Goal: Task Accomplishment & Management: Complete application form

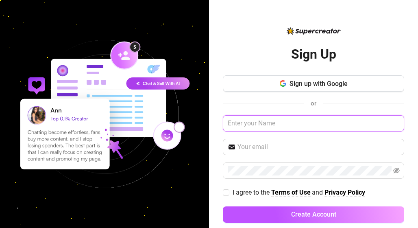
click at [339, 119] on input "text" at bounding box center [313, 123] width 181 height 16
type input "d"
type input "[PERSON_NAME]"
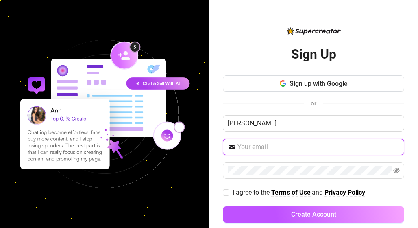
click at [302, 144] on input "text" at bounding box center [319, 147] width 162 height 10
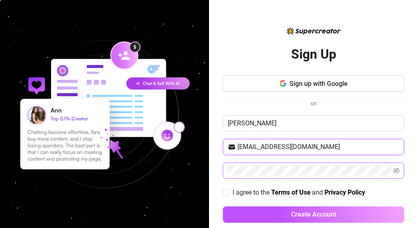
type input "[EMAIL_ADDRESS][DOMAIN_NAME]"
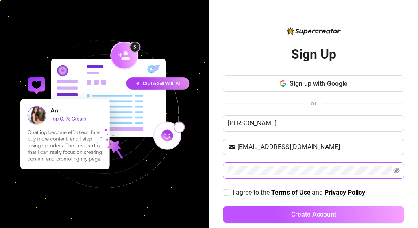
click at [286, 175] on span at bounding box center [313, 170] width 181 height 16
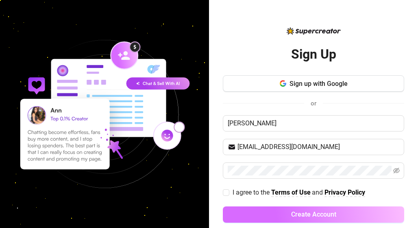
click at [332, 210] on button "Create Account" at bounding box center [313, 214] width 181 height 16
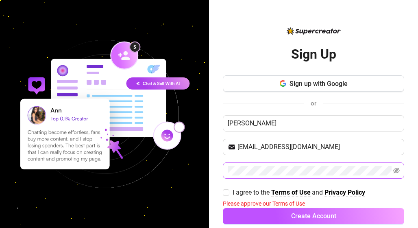
scroll to position [12, 0]
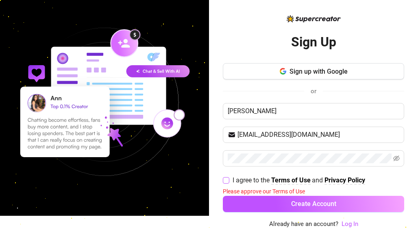
click at [251, 179] on span "I agree to the" at bounding box center [252, 180] width 39 height 8
click at [229, 179] on input "I agree to the Terms of Use and Privacy Policy" at bounding box center [226, 180] width 6 height 6
checkbox input "true"
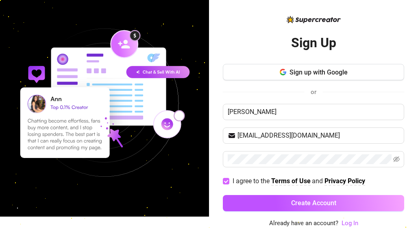
scroll to position [11, 0]
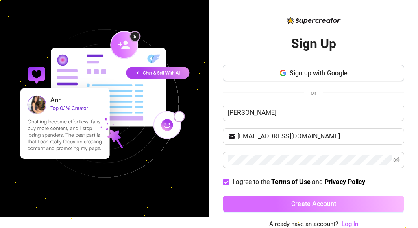
click at [264, 204] on button "Create Account" at bounding box center [313, 204] width 181 height 16
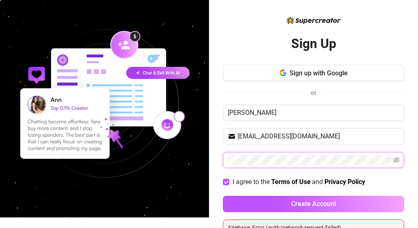
scroll to position [26, 0]
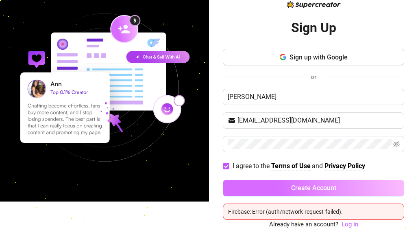
click at [318, 192] on button "Create Account" at bounding box center [313, 188] width 181 height 16
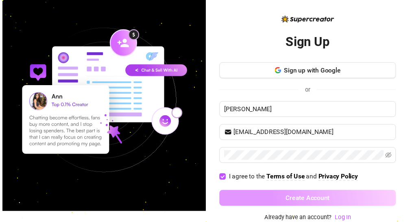
scroll to position [11, 0]
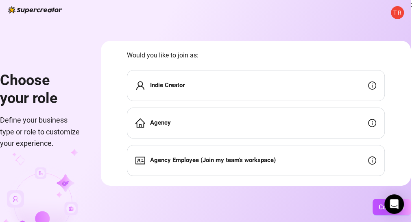
scroll to position [14, 0]
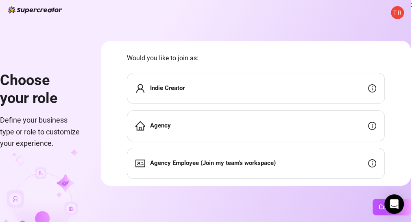
click at [271, 94] on div "Indie Creator" at bounding box center [256, 88] width 258 height 31
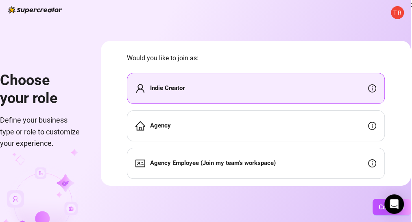
click at [271, 94] on div "Indie Creator" at bounding box center [256, 88] width 258 height 31
drag, startPoint x: 271, startPoint y: 94, endPoint x: 359, endPoint y: 85, distance: 88.7
click at [359, 85] on div "Indie Creator" at bounding box center [256, 88] width 258 height 31
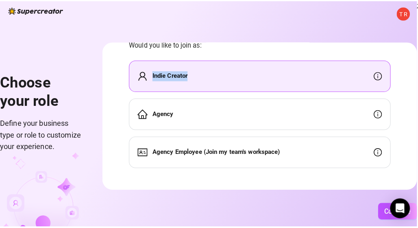
scroll to position [0, 0]
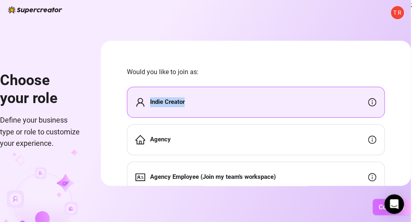
click at [381, 215] on button "Continue" at bounding box center [392, 207] width 38 height 16
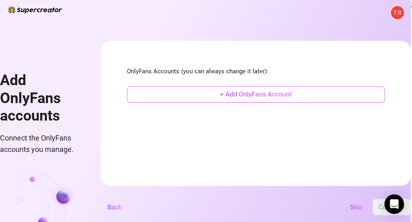
click at [286, 95] on span "+ Add OnlyFans Account" at bounding box center [256, 94] width 72 height 8
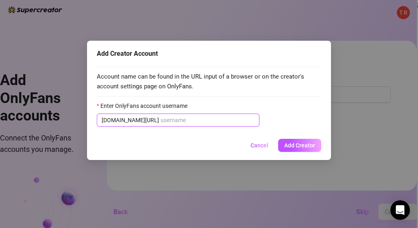
click at [196, 116] on input "Enter OnlyFans account username" at bounding box center [208, 120] width 94 height 9
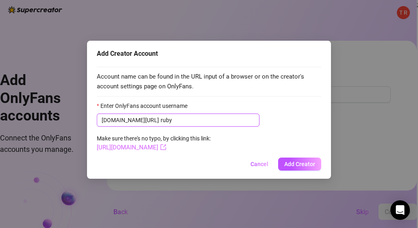
type input "ruby"
click at [162, 149] on link "[URL][DOMAIN_NAME]" at bounding box center [132, 147] width 70 height 7
click at [297, 168] on button "Add Creator" at bounding box center [299, 163] width 43 height 13
